Goal: Navigation & Orientation: Find specific page/section

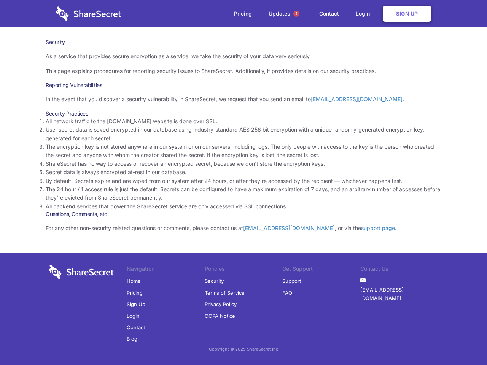
click at [243, 183] on li "By default, Secrets expire and are wiped from our system after 24 hours, or aft…" at bounding box center [244, 181] width 396 height 8
click at [296, 14] on span "1" at bounding box center [296, 14] width 6 height 6
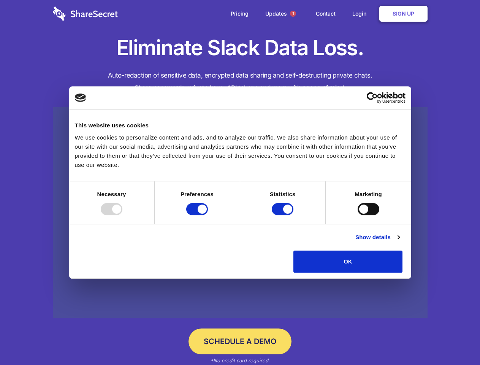
click at [122, 215] on div at bounding box center [112, 209] width 22 height 12
click at [208, 215] on input "Preferences" at bounding box center [197, 209] width 22 height 12
checkbox input "false"
click at [284, 215] on input "Statistics" at bounding box center [283, 209] width 22 height 12
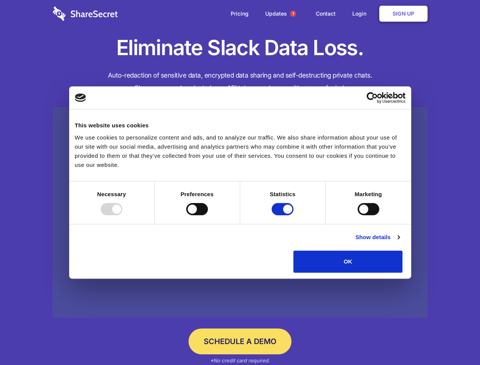
checkbox input "false"
click at [358, 215] on input "Marketing" at bounding box center [369, 209] width 22 height 12
checkbox input "true"
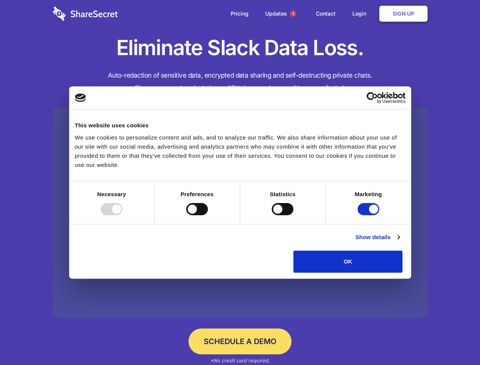
click at [400, 242] on link "Show details" at bounding box center [378, 237] width 44 height 9
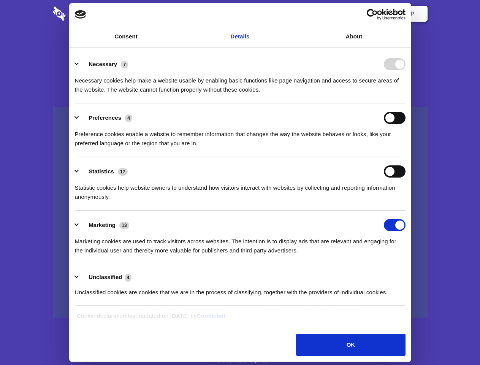
click at [406, 103] on li "Necessary 7 Necessary cookies help make a website usable by enabling basic func…" at bounding box center [240, 77] width 331 height 54
